Goal: Task Accomplishment & Management: Manage account settings

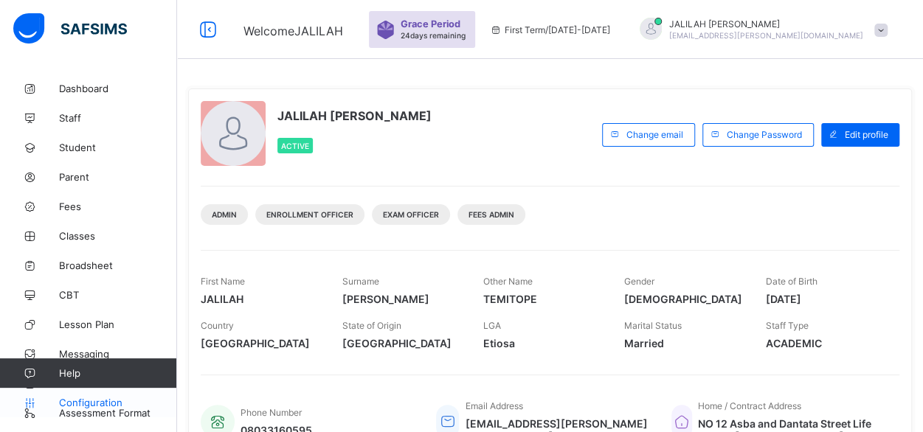
click at [106, 402] on span "Configuration" at bounding box center [117, 403] width 117 height 12
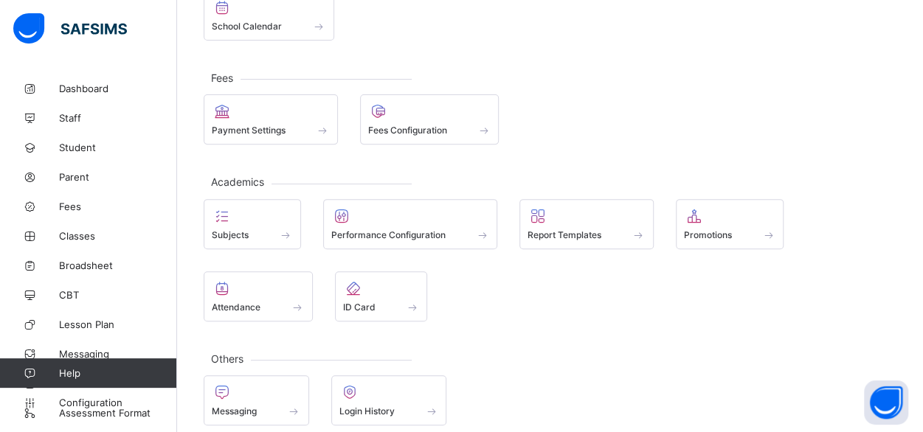
scroll to position [204, 0]
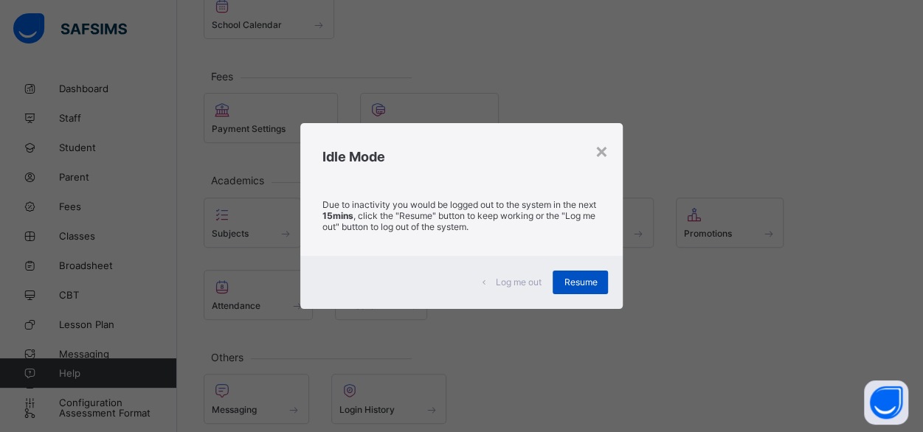
click at [583, 278] on span "Resume" at bounding box center [580, 282] width 33 height 11
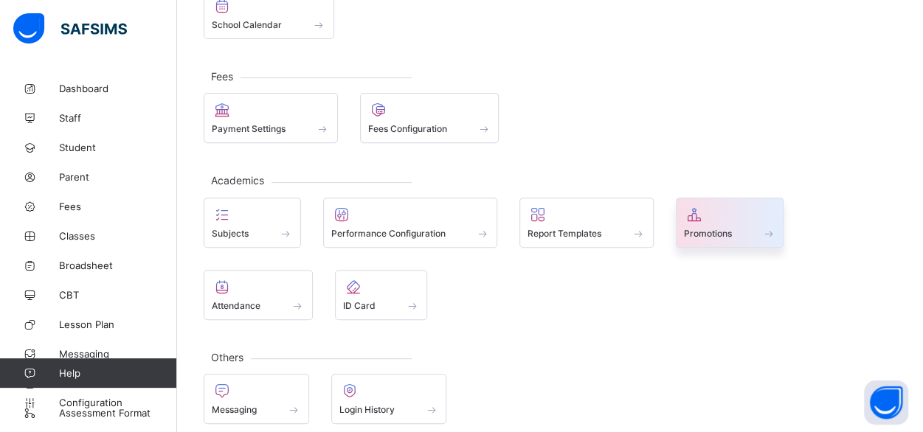
click at [739, 229] on div "Promotions" at bounding box center [730, 233] width 92 height 13
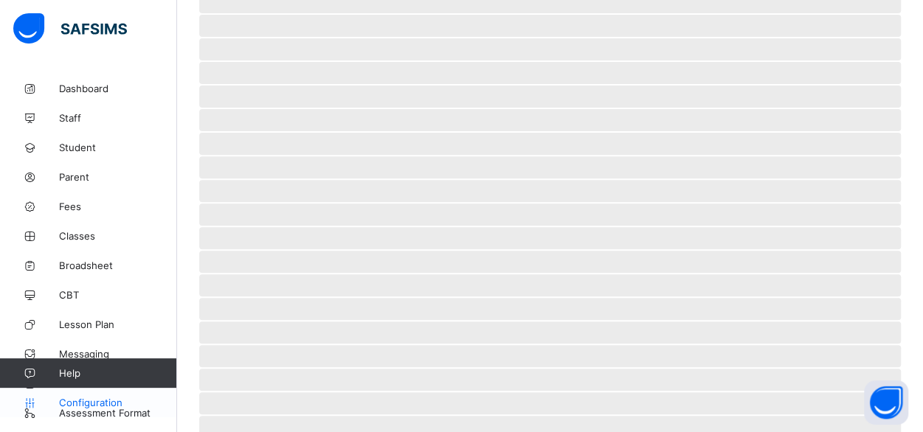
click at [91, 405] on span "Configuration" at bounding box center [117, 403] width 117 height 12
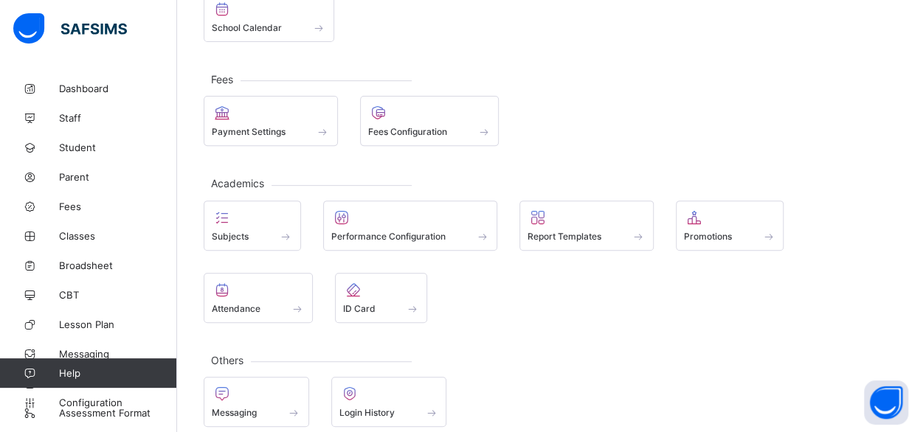
scroll to position [211, 0]
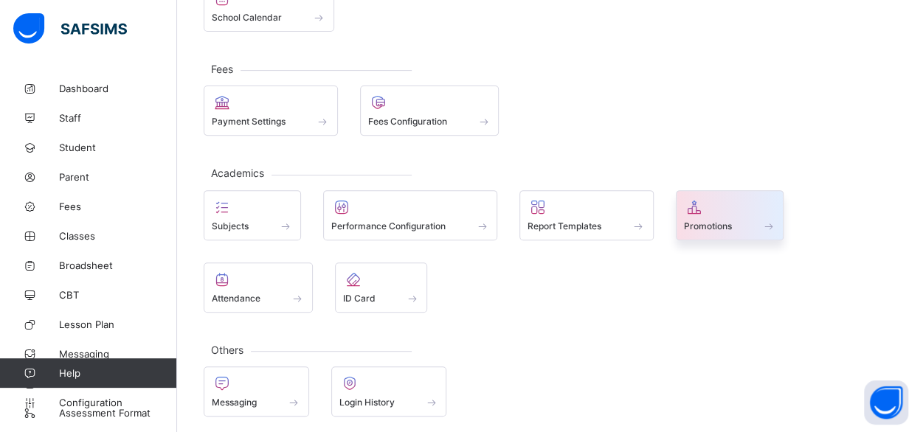
click at [707, 221] on span "Promotions" at bounding box center [708, 226] width 48 height 11
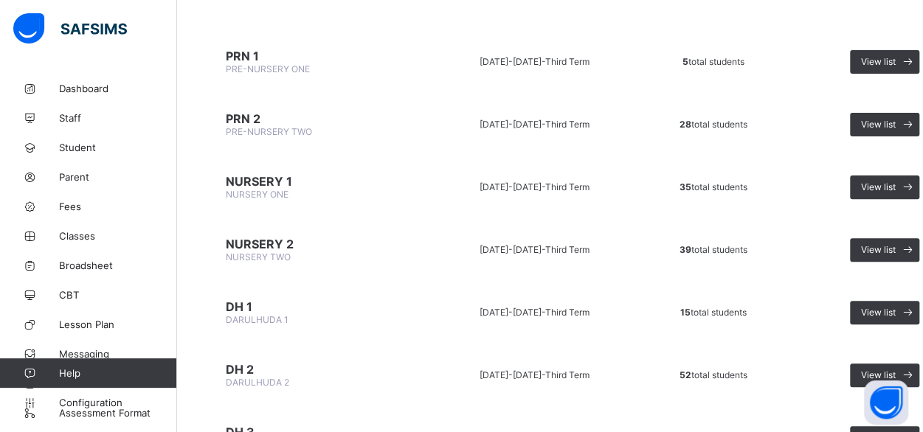
scroll to position [158, 0]
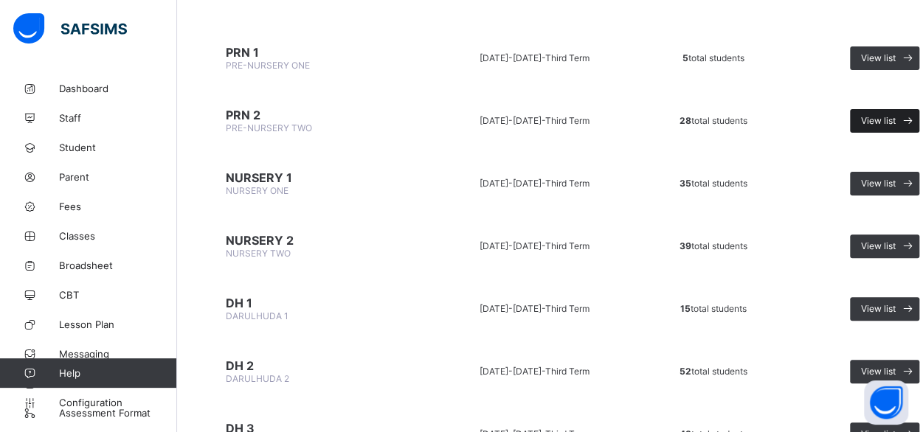
click at [877, 122] on span "View list" at bounding box center [878, 120] width 35 height 11
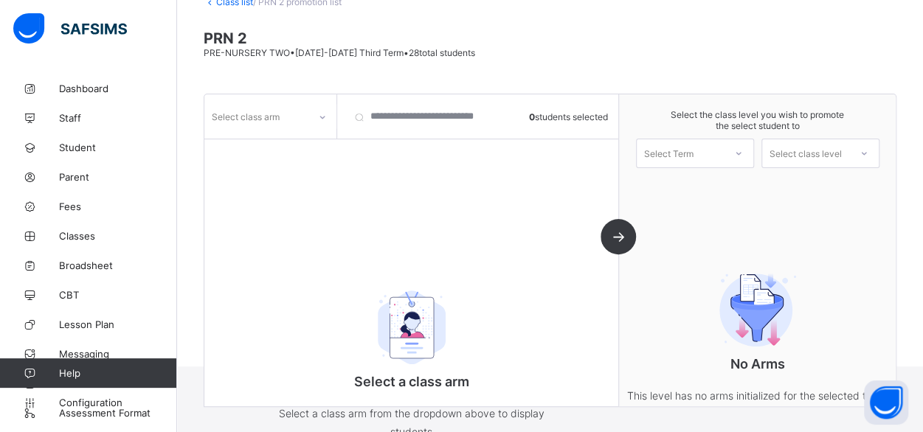
scroll to position [137, 0]
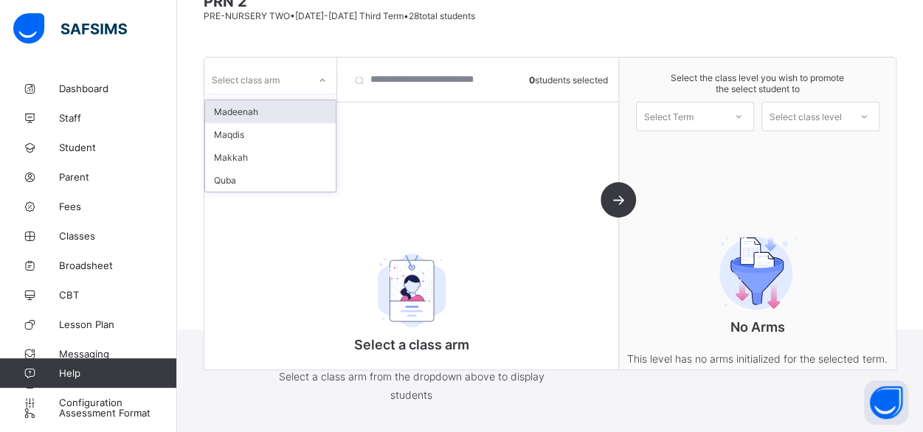
click at [320, 79] on icon at bounding box center [322, 80] width 9 height 15
click at [234, 153] on div "Makkah" at bounding box center [270, 157] width 131 height 23
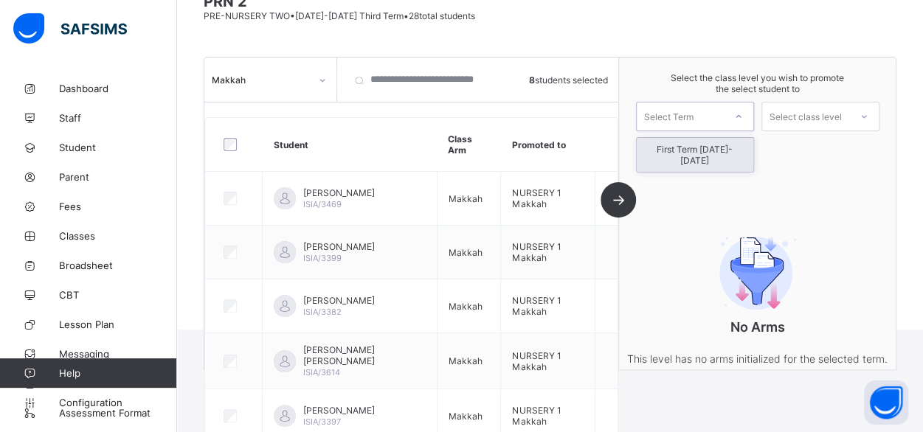
click at [743, 111] on icon at bounding box center [738, 116] width 9 height 15
click at [721, 148] on div "First Term [DATE]-[DATE]" at bounding box center [695, 155] width 117 height 34
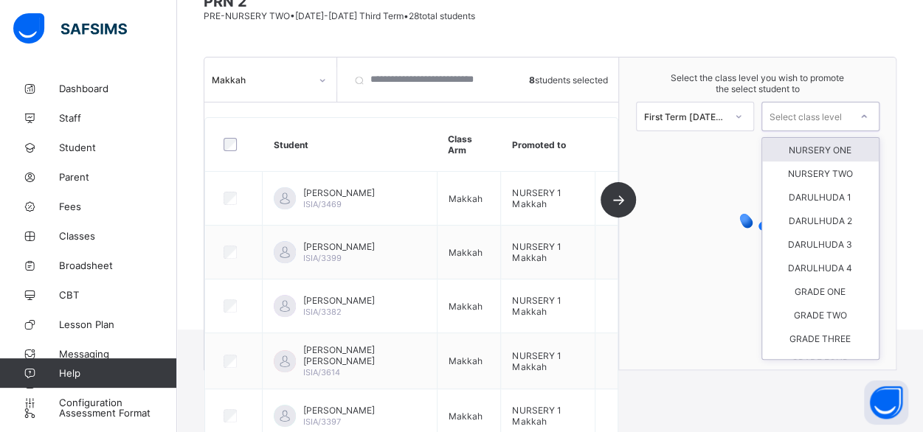
click at [869, 114] on icon at bounding box center [864, 116] width 9 height 15
click at [826, 151] on div "NURSERY ONE" at bounding box center [820, 150] width 117 height 24
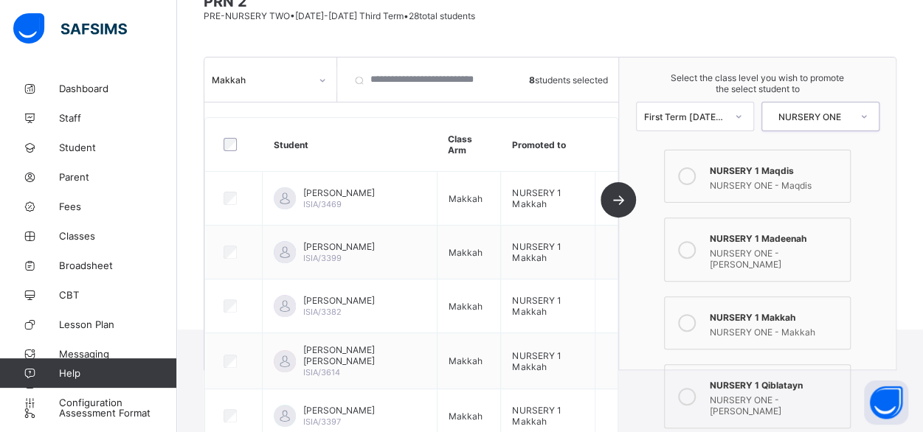
scroll to position [182, 0]
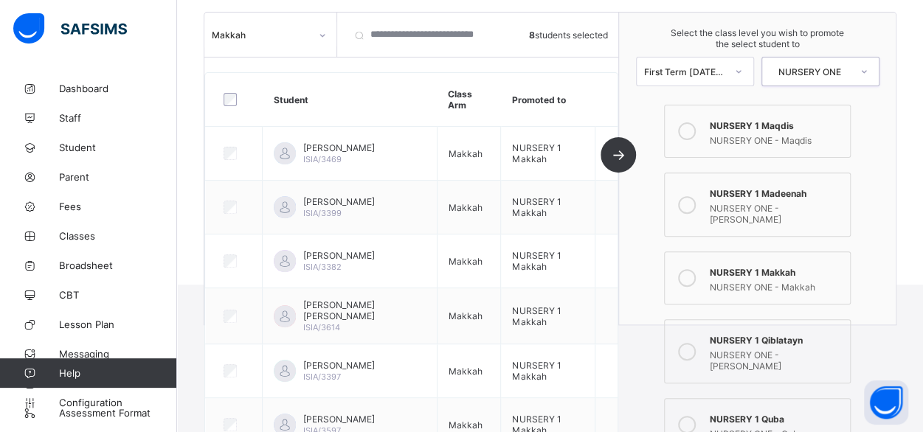
click at [688, 343] on icon at bounding box center [687, 352] width 18 height 18
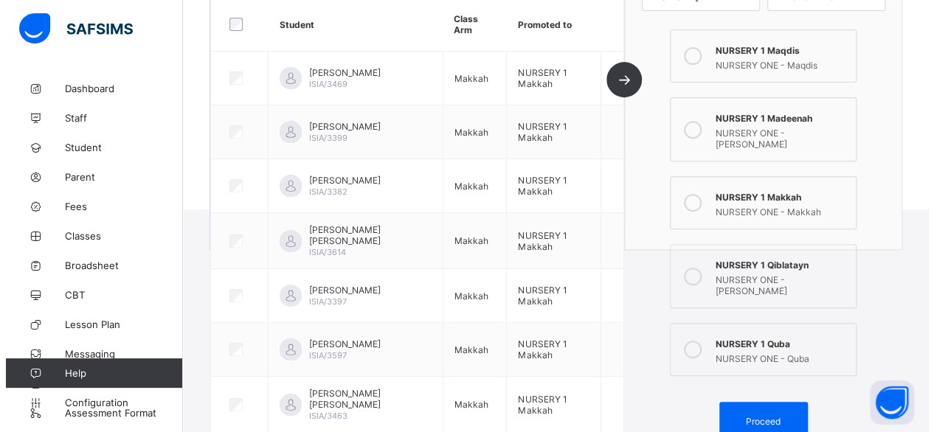
scroll to position [303, 0]
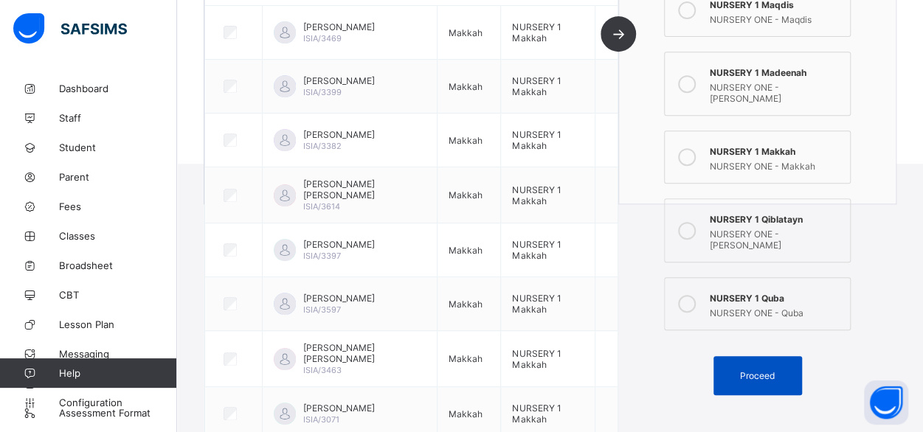
click at [756, 370] on span "Proceed" at bounding box center [757, 375] width 35 height 11
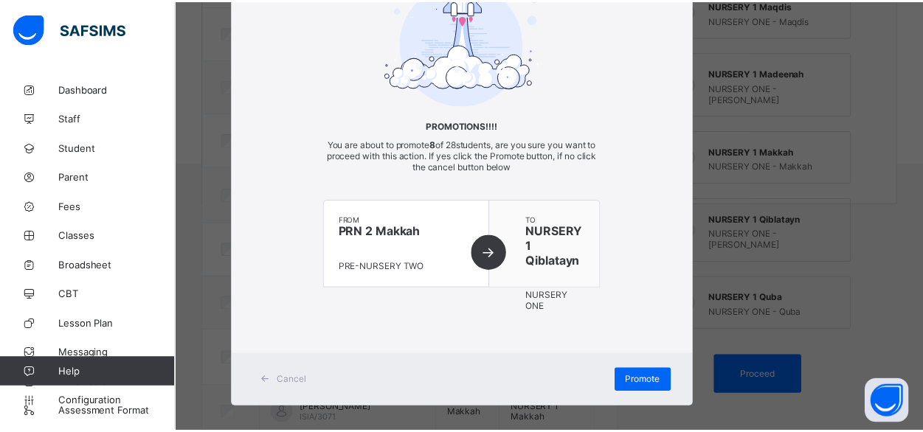
scroll to position [118, 0]
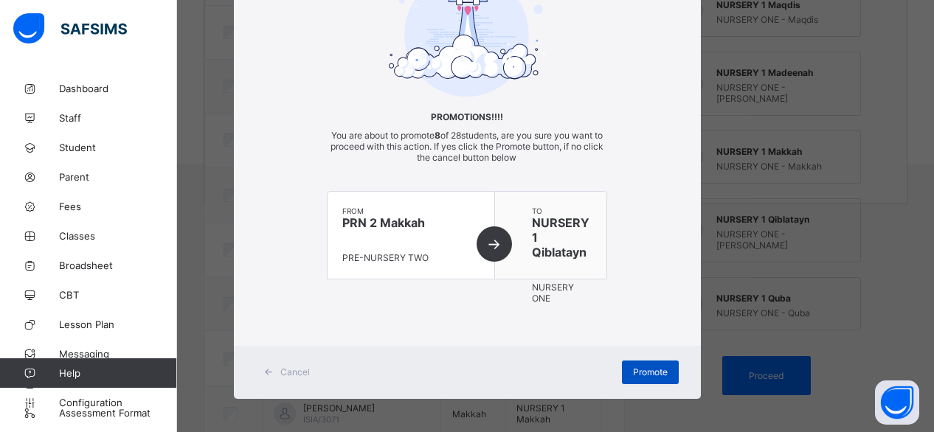
click at [635, 367] on span "Promote" at bounding box center [650, 372] width 35 height 11
click at [881, 308] on div "× Promotions!!!! You are about to promote 8 of 28 students, are you sure you wa…" at bounding box center [467, 216] width 934 height 432
click at [292, 371] on span "Cancel" at bounding box center [295, 372] width 30 height 11
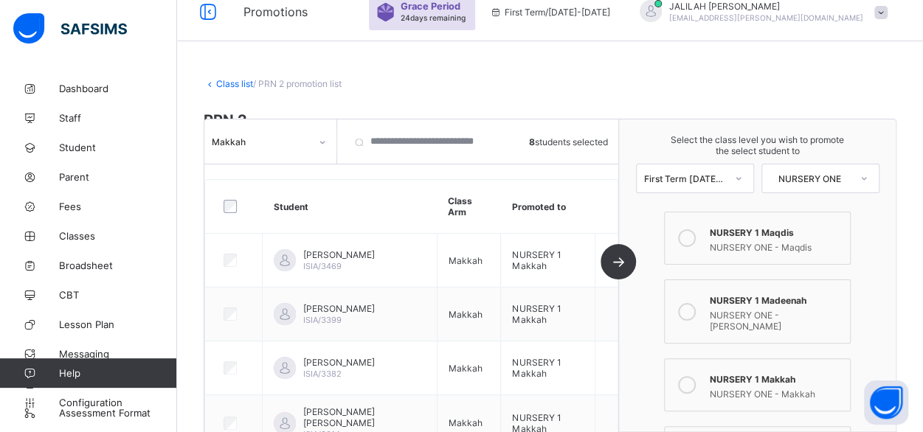
scroll to position [0, 0]
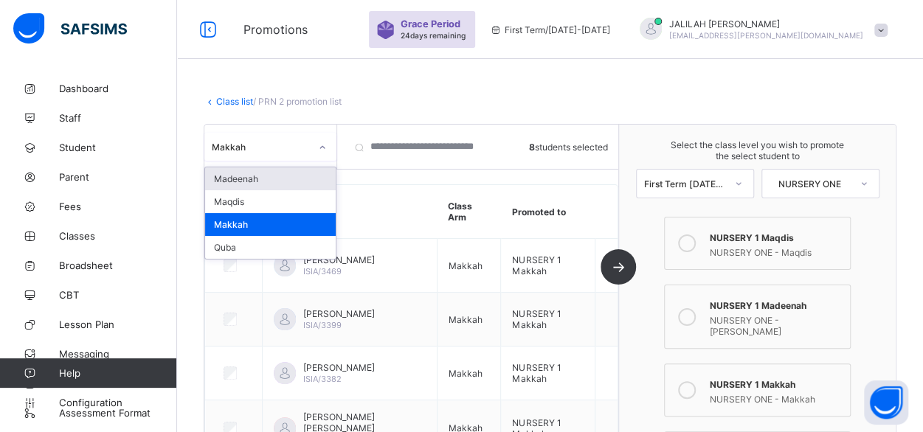
click at [323, 146] on icon at bounding box center [322, 147] width 9 height 15
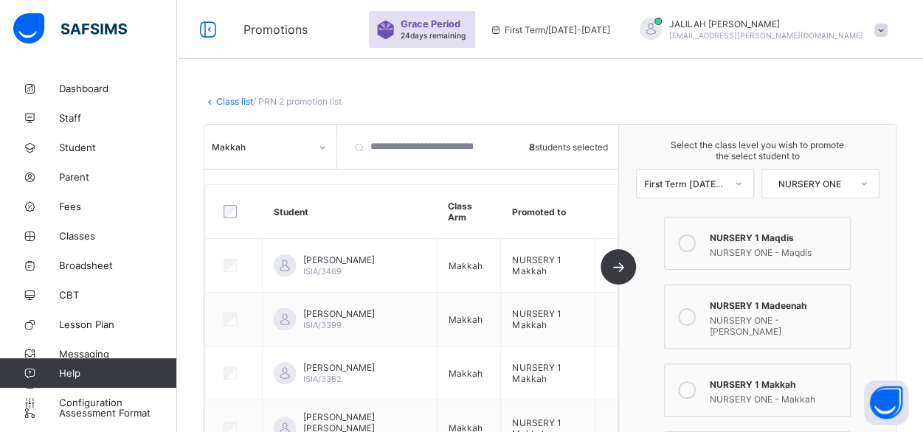
click at [238, 103] on link "Class list" at bounding box center [234, 101] width 37 height 11
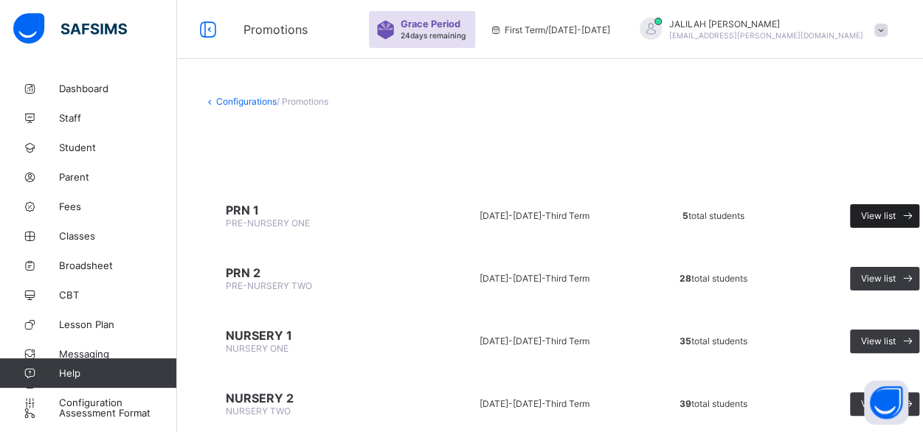
click at [869, 213] on span "View list" at bounding box center [878, 215] width 35 height 11
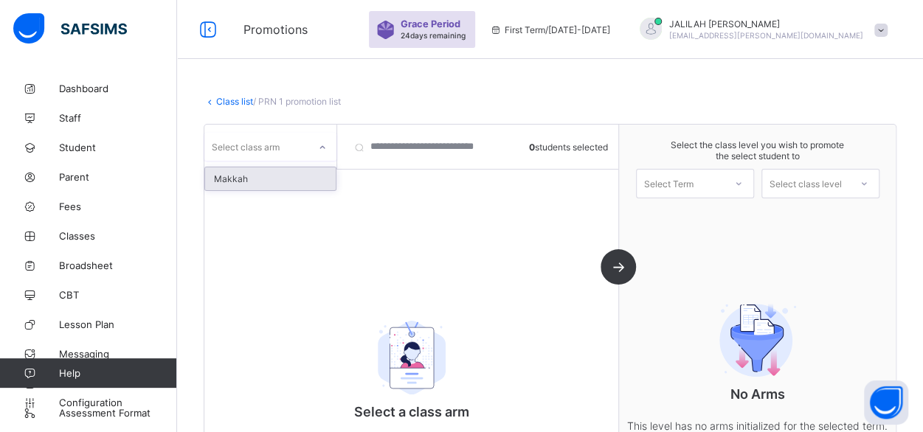
click at [323, 148] on icon at bounding box center [322, 147] width 9 height 15
click at [289, 175] on div "Makkah" at bounding box center [270, 179] width 131 height 23
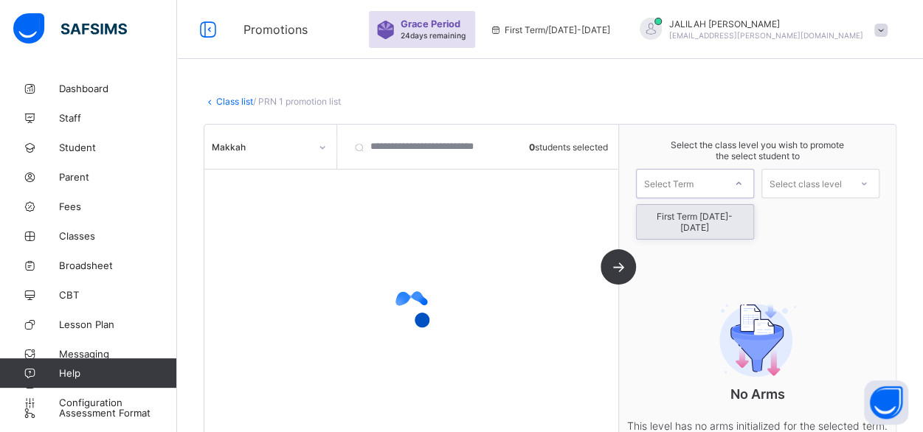
click at [741, 184] on icon at bounding box center [738, 183] width 5 height 3
click at [740, 209] on div "First Term [DATE]-[DATE]" at bounding box center [695, 222] width 117 height 34
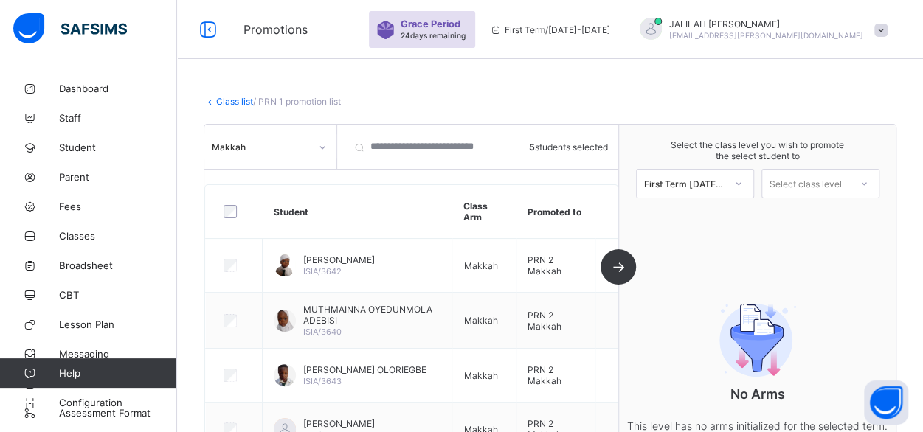
click at [840, 185] on div "Select class level" at bounding box center [806, 184] width 72 height 30
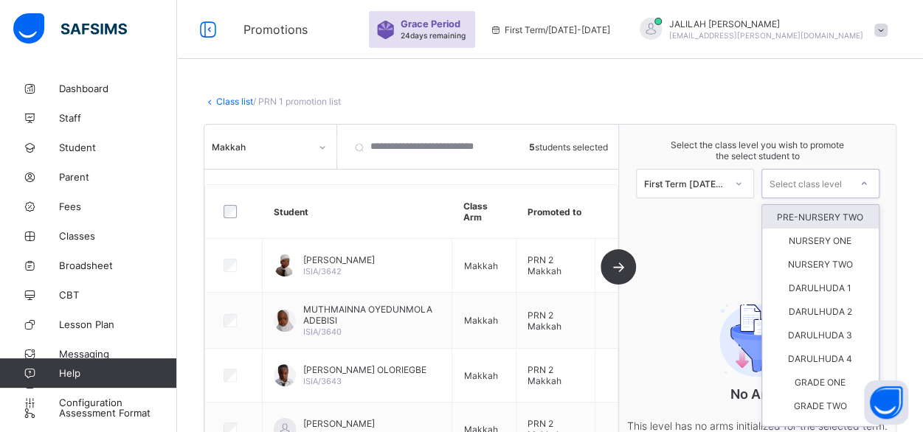
click at [820, 219] on div "PRE-NURSERY TWO" at bounding box center [820, 217] width 117 height 24
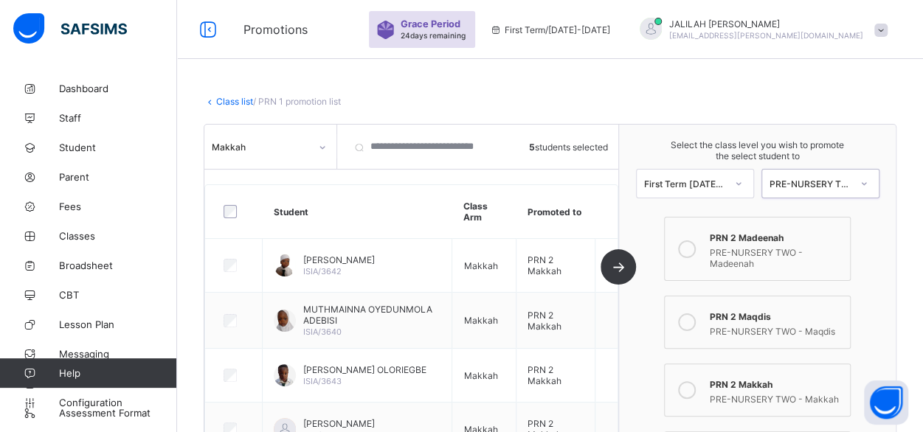
click at [696, 317] on icon at bounding box center [687, 323] width 18 height 18
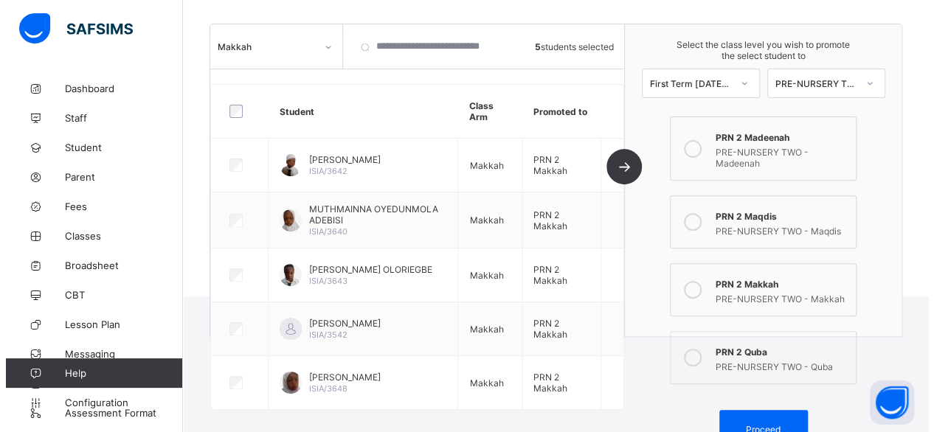
scroll to position [175, 0]
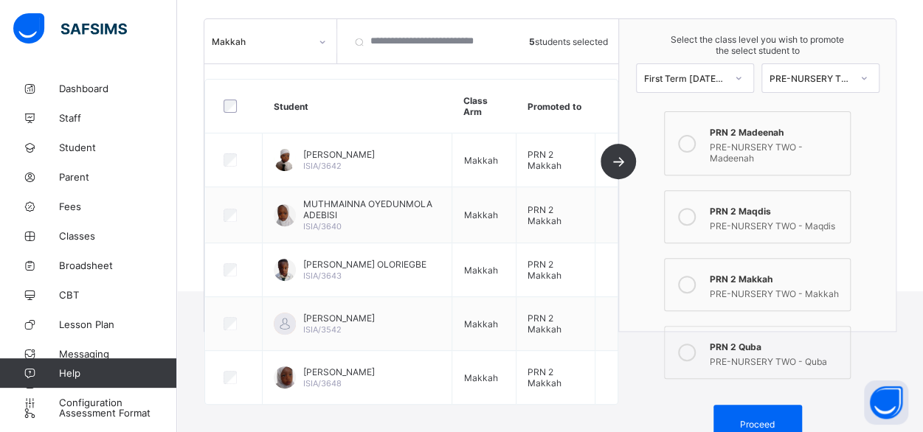
click at [689, 344] on icon at bounding box center [687, 353] width 18 height 18
click at [759, 419] on span "Proceed" at bounding box center [757, 424] width 35 height 11
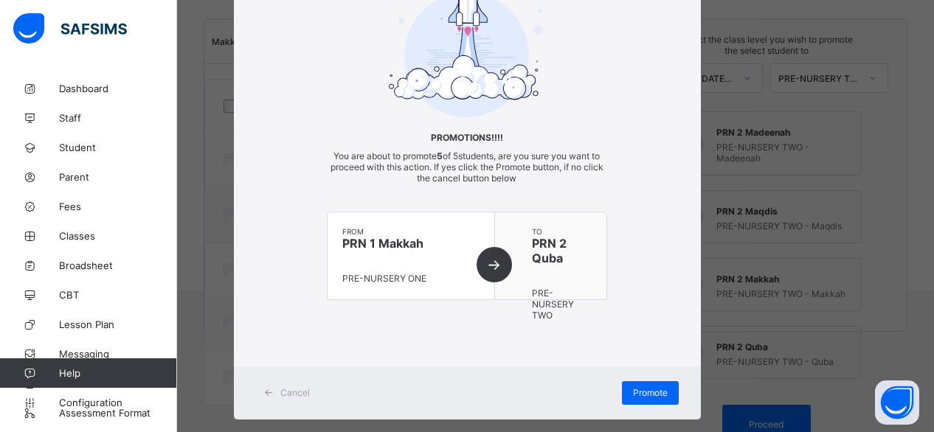
scroll to position [118, 0]
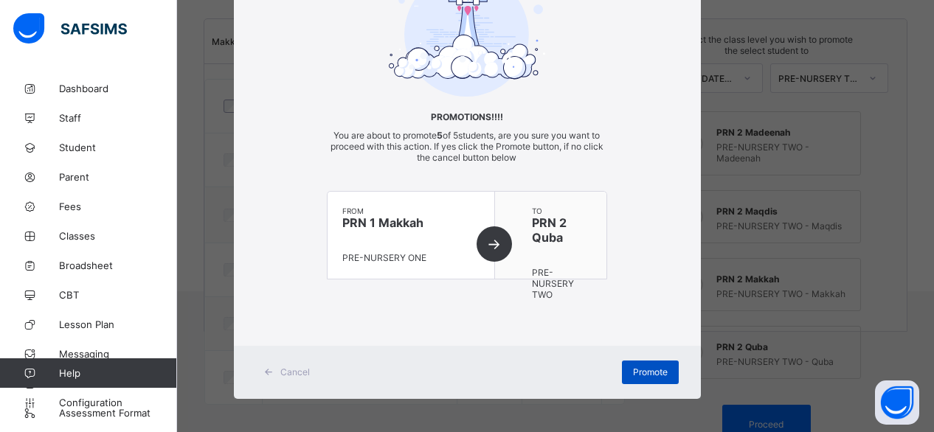
click at [641, 367] on span "Promote" at bounding box center [650, 372] width 35 height 11
click at [900, 280] on div "× Promotions!!!! You are about to promote 5 of 5 students, are you sure you wan…" at bounding box center [467, 216] width 934 height 432
click at [611, 418] on div "× Promotions!!!! You are about to promote 5 of 5 students, are you sure you wan…" at bounding box center [467, 216] width 934 height 432
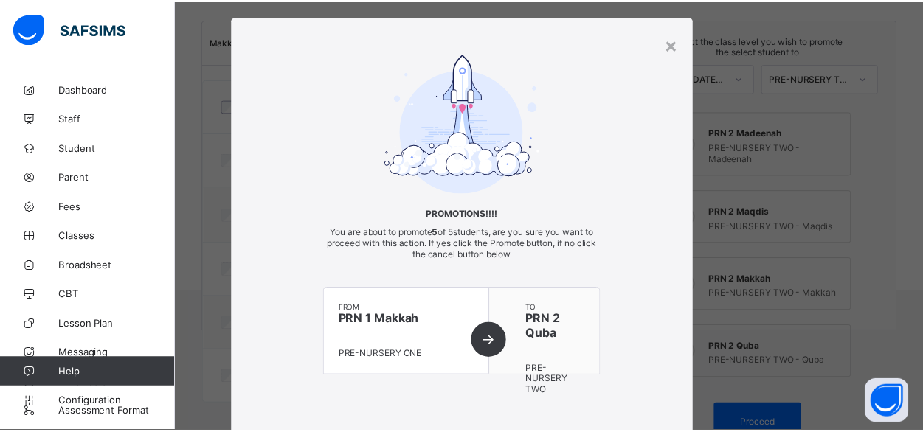
scroll to position [0, 0]
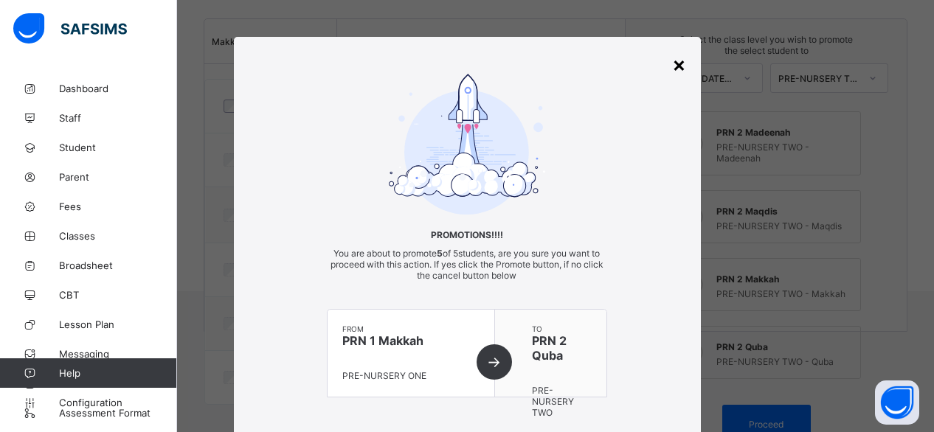
click at [677, 64] on div "×" at bounding box center [679, 64] width 14 height 25
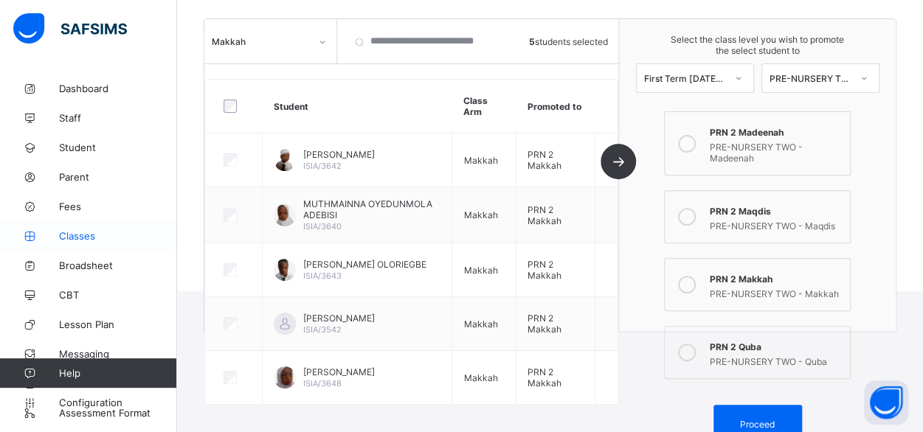
click at [65, 234] on span "Classes" at bounding box center [118, 236] width 118 height 12
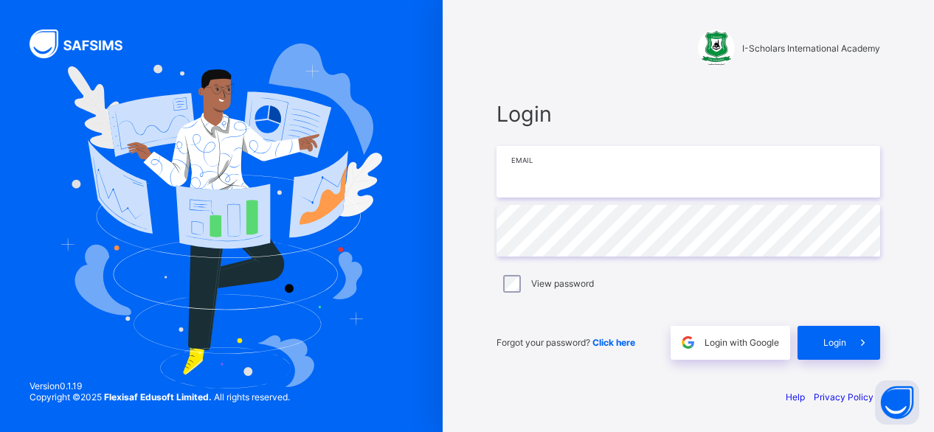
click at [522, 170] on input "email" at bounding box center [689, 172] width 384 height 52
type input "**********"
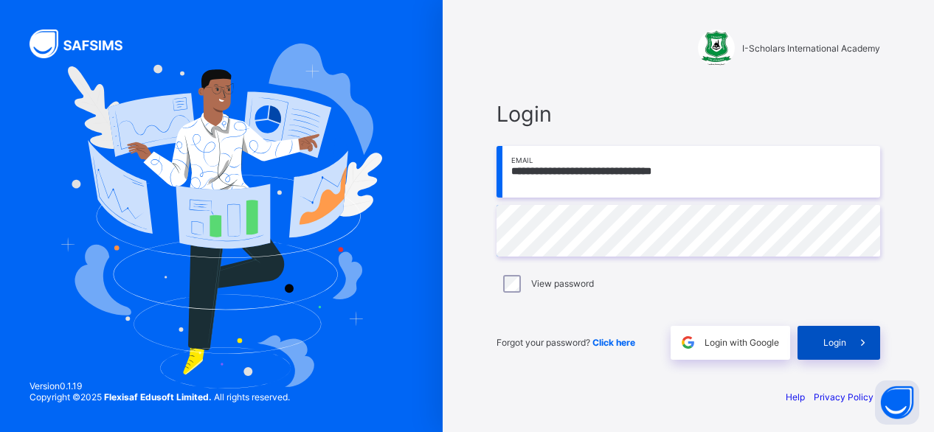
click at [835, 340] on span "Login" at bounding box center [835, 342] width 23 height 11
